Goal: Complete application form: Complete application form

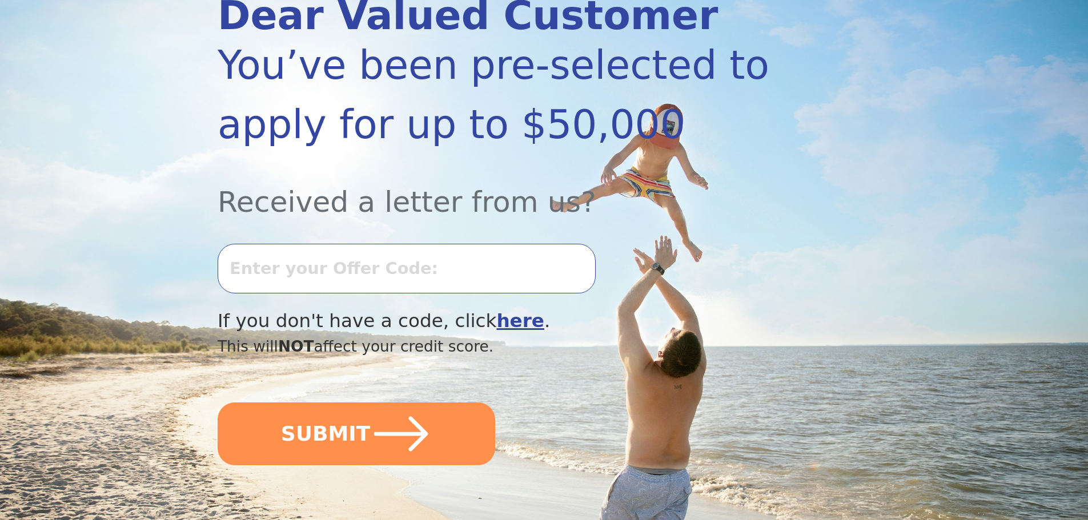
scroll to position [171, 0]
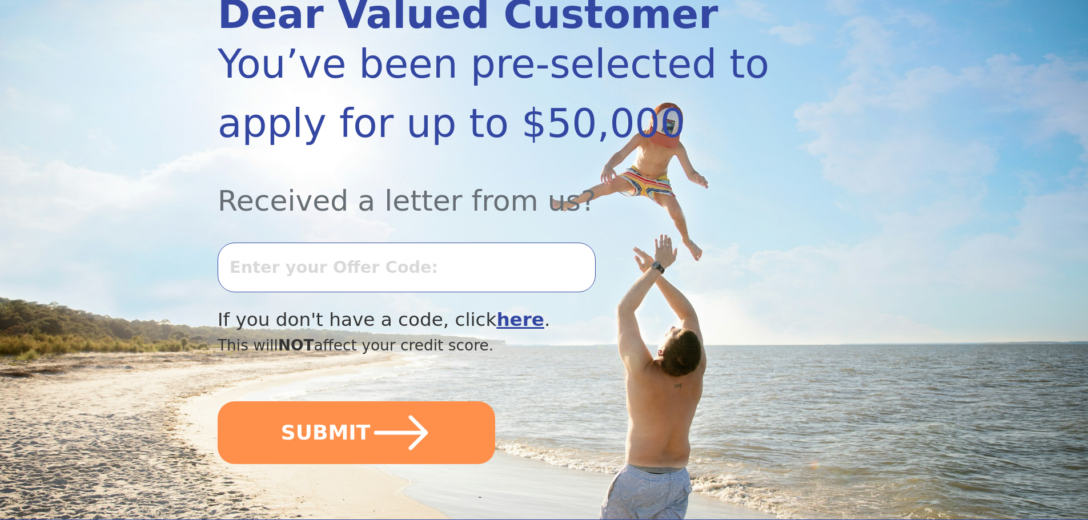
click at [269, 268] on input "text" at bounding box center [407, 267] width 378 height 49
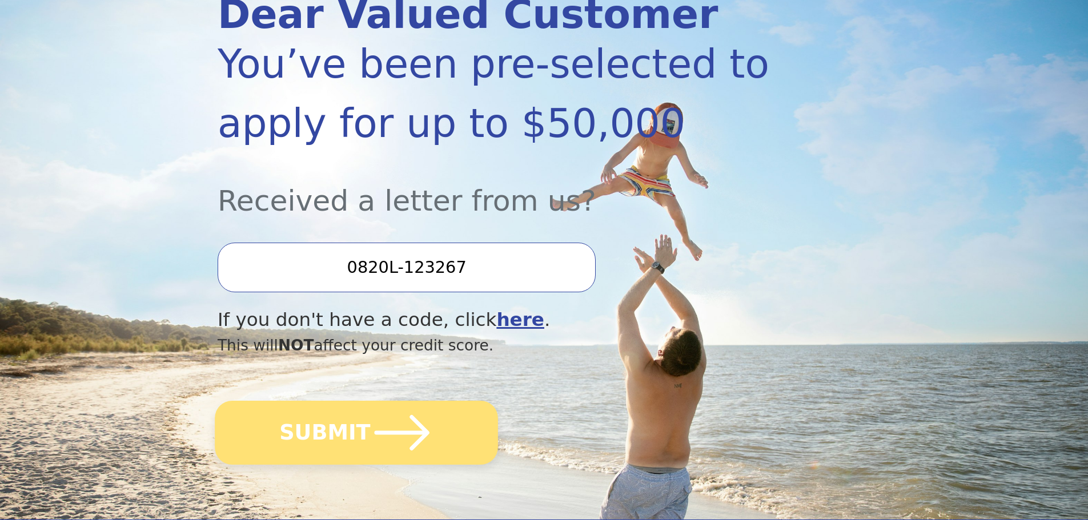
type input "0820L-123267"
click at [364, 434] on button "SUBMIT" at bounding box center [356, 433] width 283 height 64
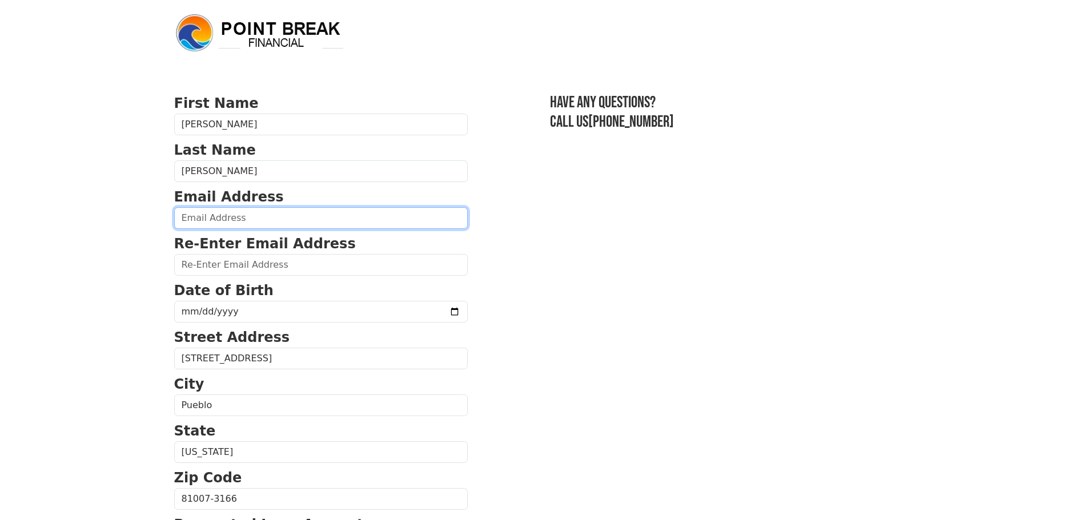
click at [258, 212] on input "email" at bounding box center [321, 218] width 294 height 22
type input "[PERSON_NAME][EMAIL_ADDRESS][DOMAIN_NAME]"
type input "ernest@ernestmconsulting.com"
type input "(719) 320-7914"
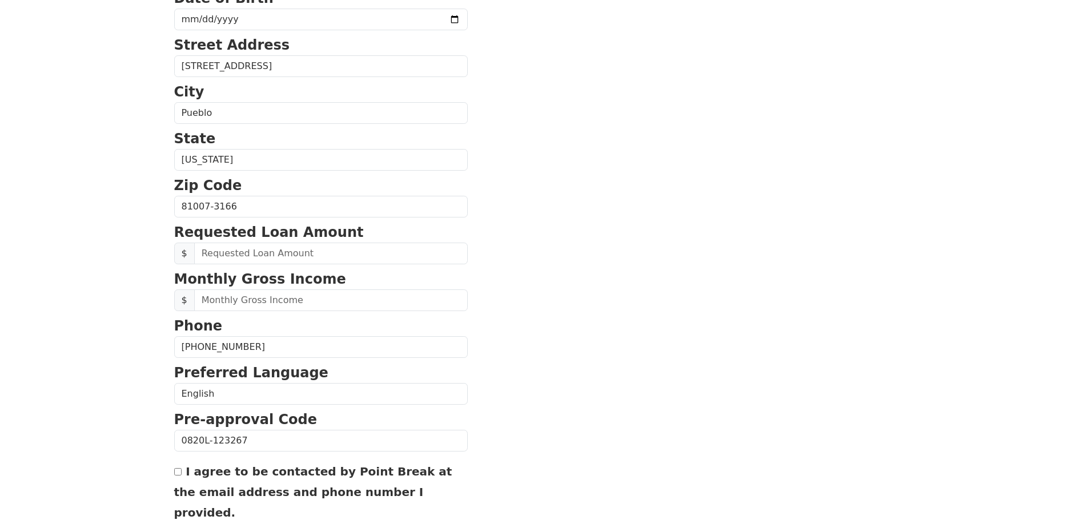
scroll to position [265, 0]
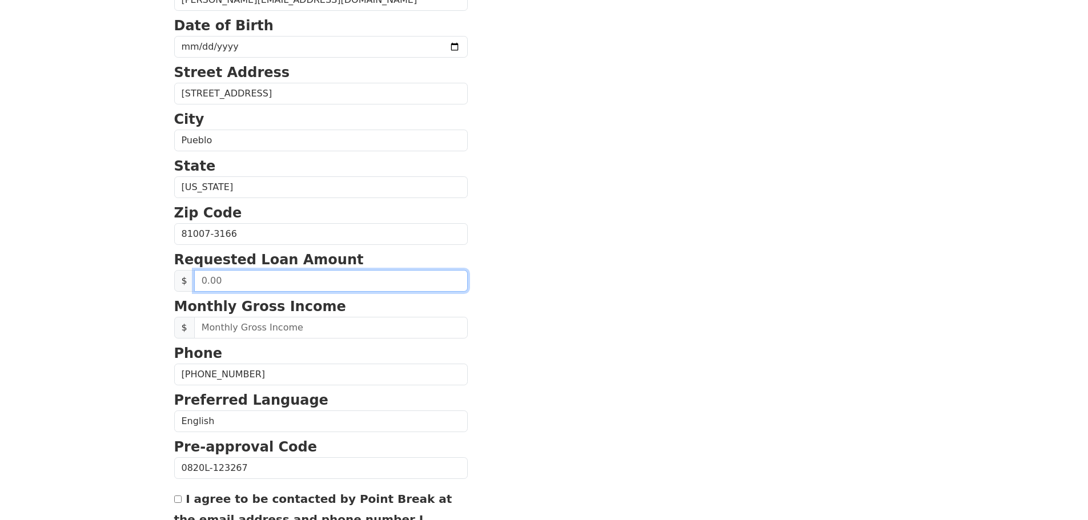
click at [272, 286] on input "text" at bounding box center [331, 281] width 274 height 22
type input "20,000.00"
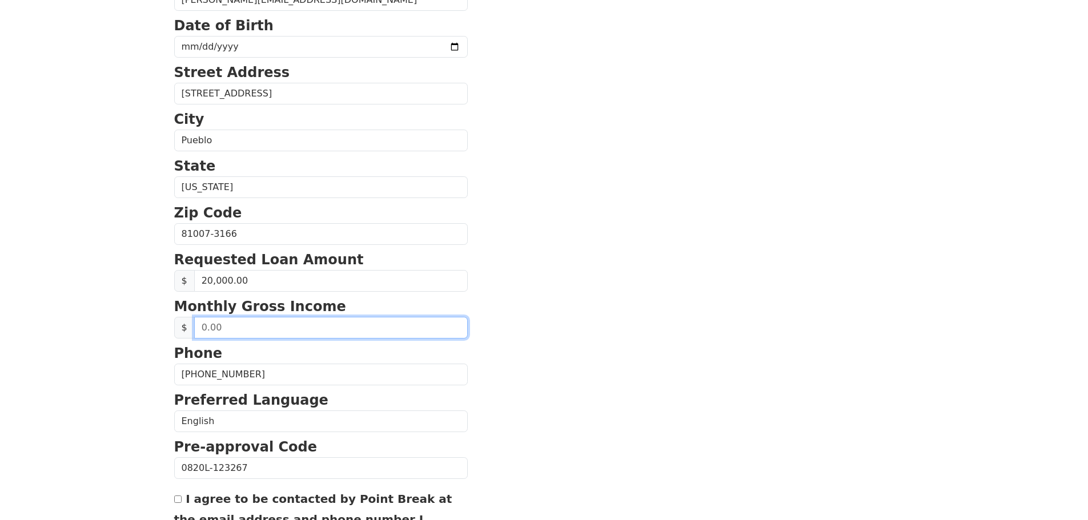
click at [250, 328] on input "text" at bounding box center [331, 328] width 274 height 22
type input "5,850.00"
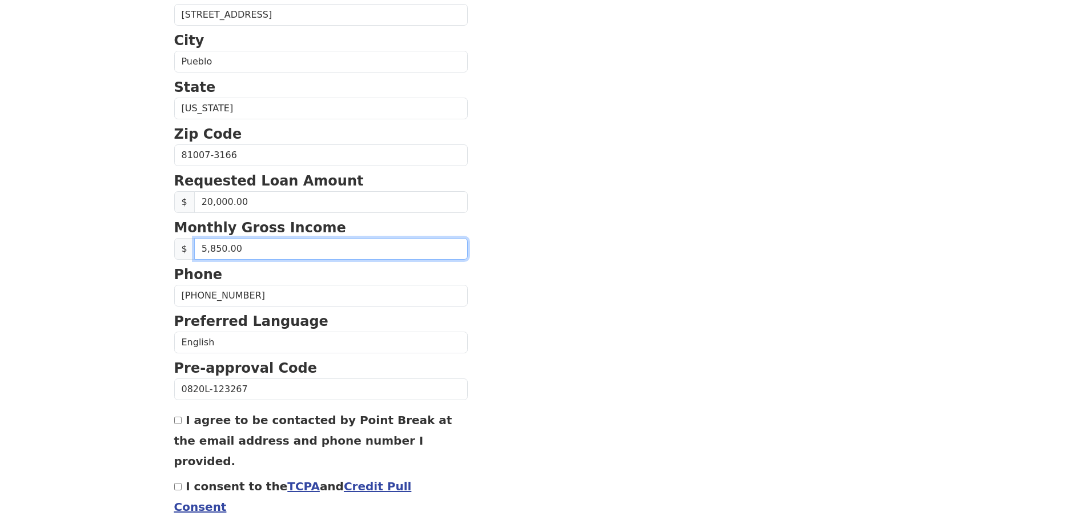
scroll to position [379, 0]
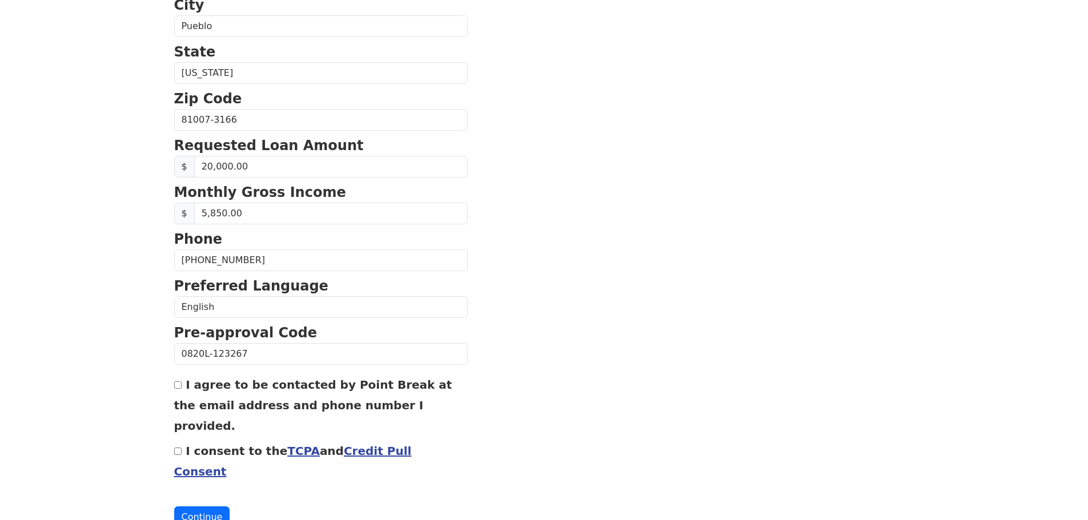
click at [180, 388] on input "I agree to be contacted by Point Break at the email address and phone number I …" at bounding box center [177, 385] width 7 height 7
checkbox input "true"
click at [177, 448] on input "I consent to the TCPA and Credit Pull Consent" at bounding box center [177, 451] width 7 height 7
checkbox input "true"
click at [198, 507] on button "Continue" at bounding box center [202, 518] width 56 height 22
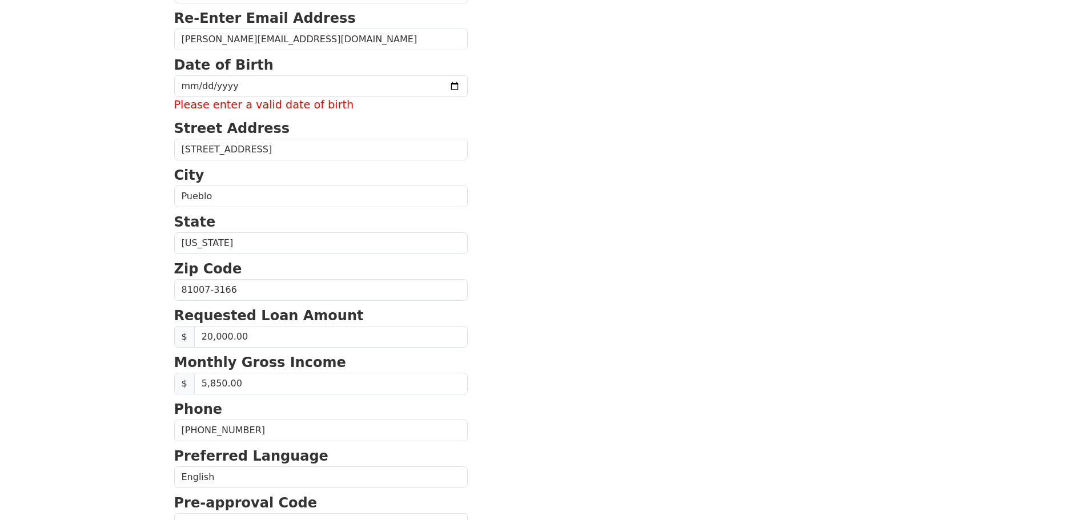
scroll to position [225, 0]
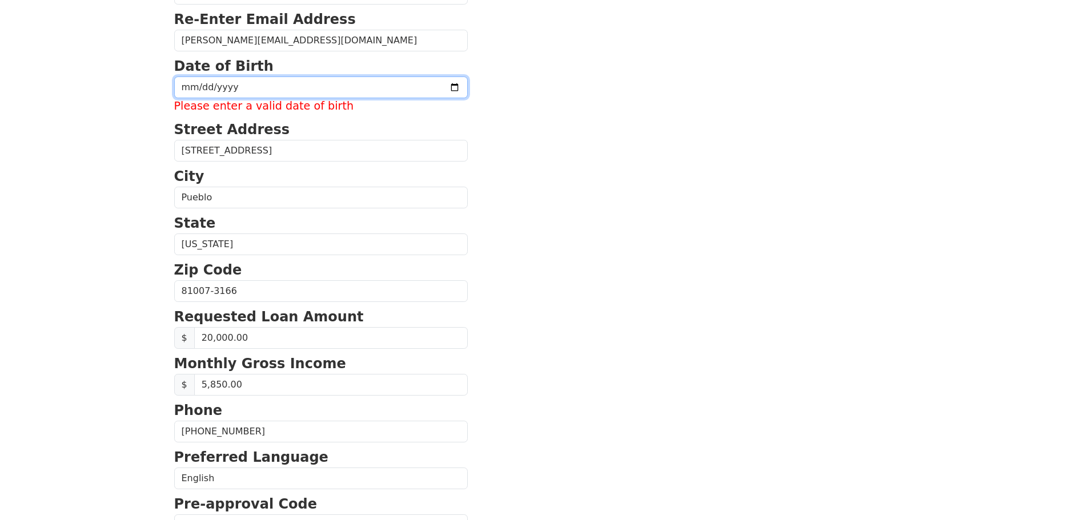
click at [202, 90] on input "date" at bounding box center [321, 88] width 294 height 22
click at [187, 87] on input "date" at bounding box center [321, 88] width 294 height 22
type input "1960-11-17"
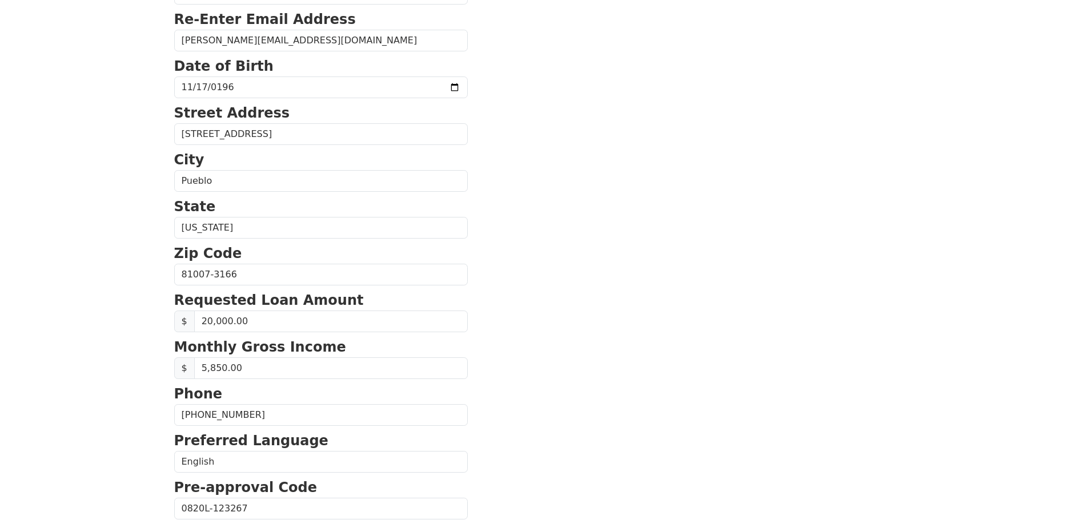
click at [502, 147] on section "First Name Ernest Last Name Montoya Email Address ernest@ernestmconsulting.com …" at bounding box center [544, 276] width 740 height 815
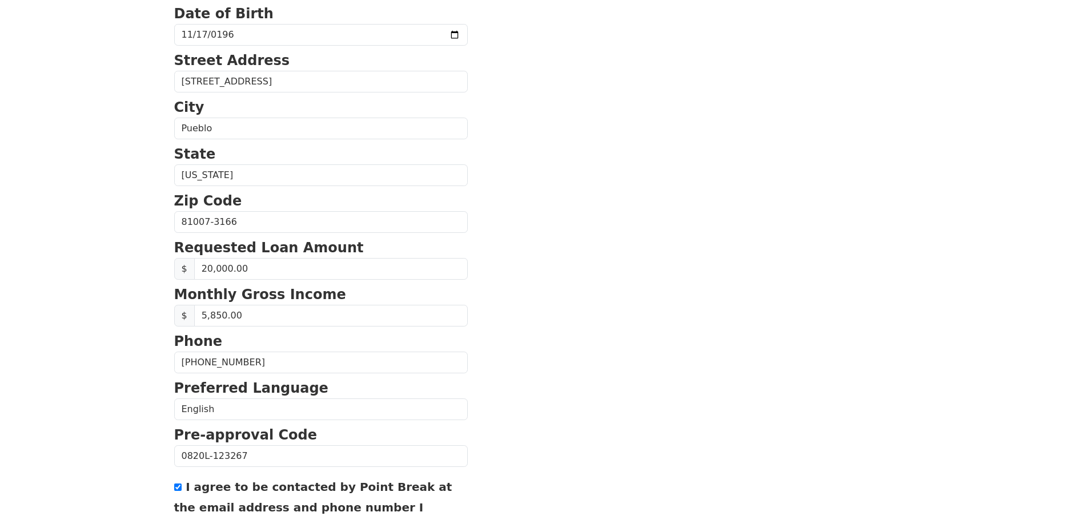
scroll to position [389, 0]
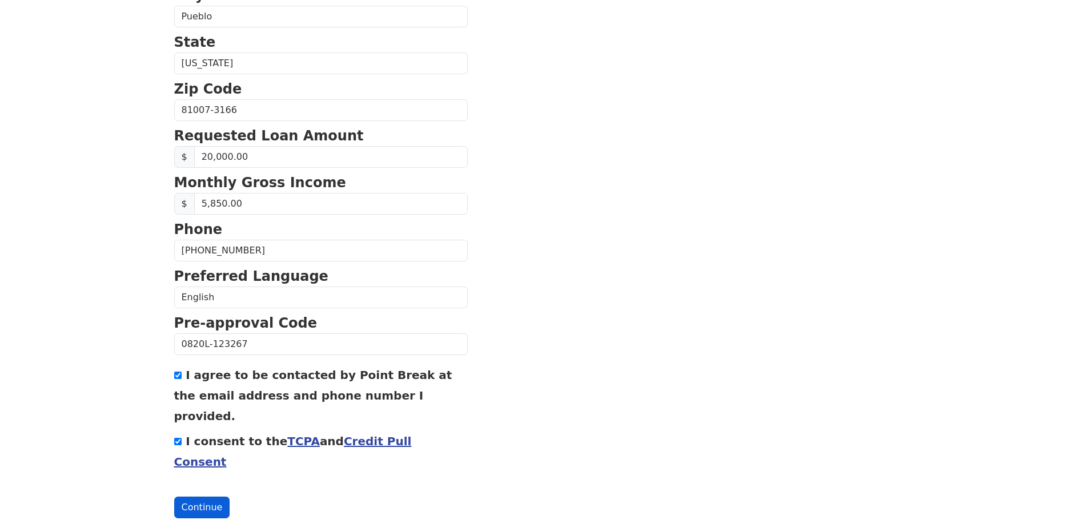
click at [193, 497] on button "Continue" at bounding box center [202, 508] width 56 height 22
